Goal: Find contact information: Find contact information

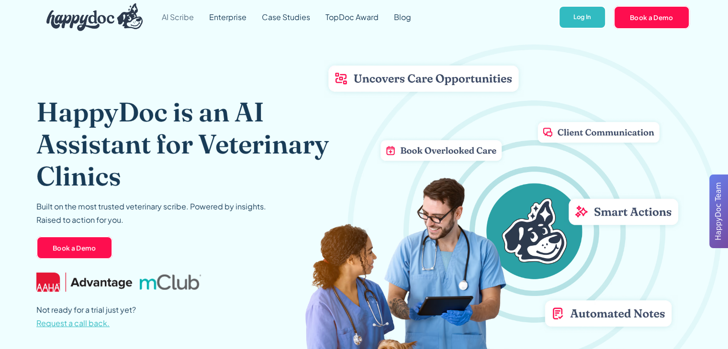
click at [166, 14] on link "AI Scribe" at bounding box center [177, 17] width 47 height 34
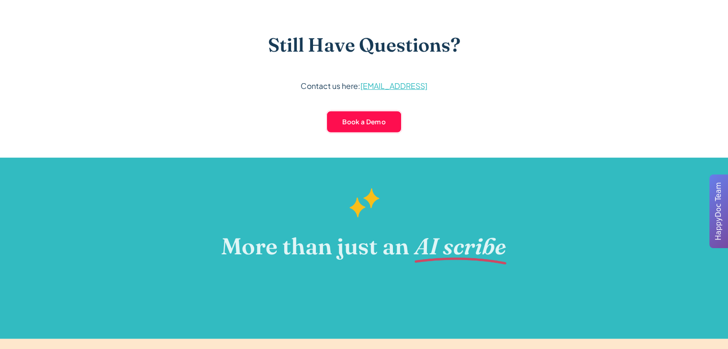
scroll to position [2584, 0]
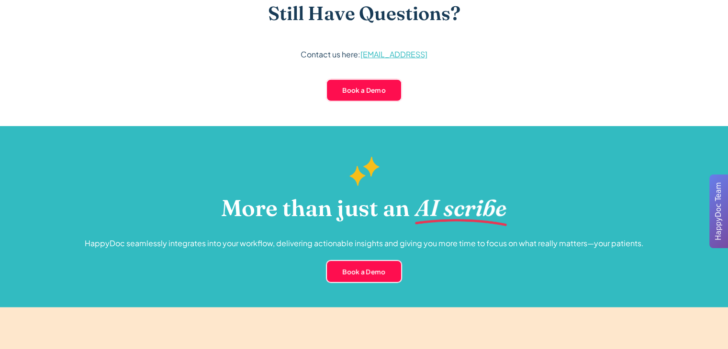
drag, startPoint x: 434, startPoint y: 54, endPoint x: 361, endPoint y: 57, distance: 72.8
click at [361, 57] on div "Still Have Questions? Contact us here: [EMAIL_ADDRESS] Book a Demo" at bounding box center [364, 49] width 268 height 94
copy link "[EMAIL_ADDRESS]"
